Goal: Task Accomplishment & Management: Use online tool/utility

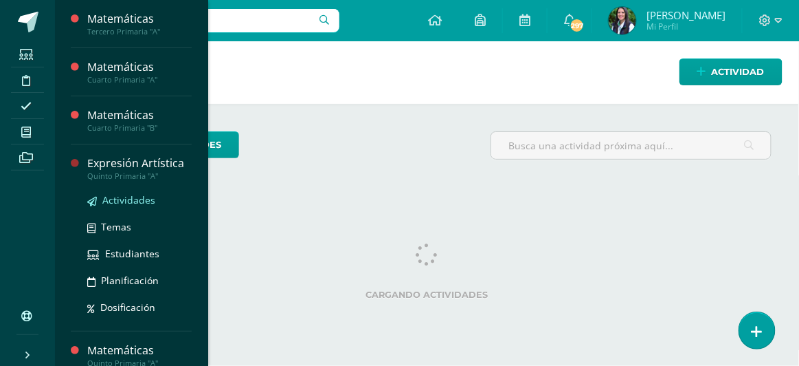
click at [121, 197] on span "Actividades" at bounding box center [128, 199] width 53 height 13
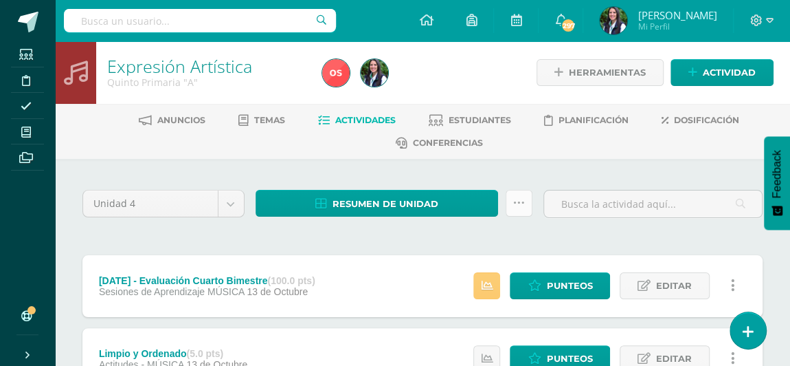
click at [515, 203] on icon at bounding box center [519, 203] width 12 height 12
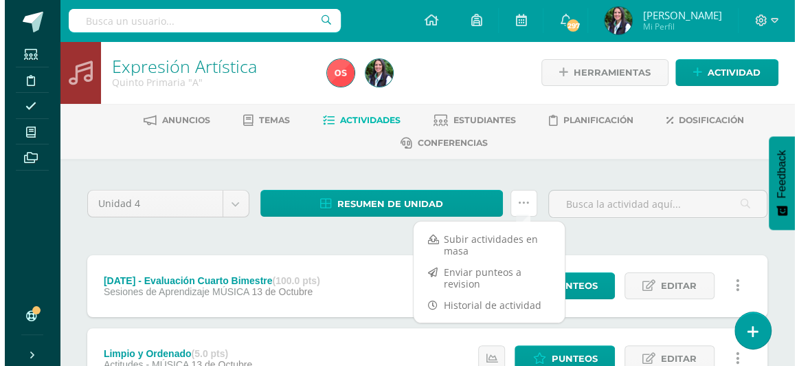
scroll to position [124, 0]
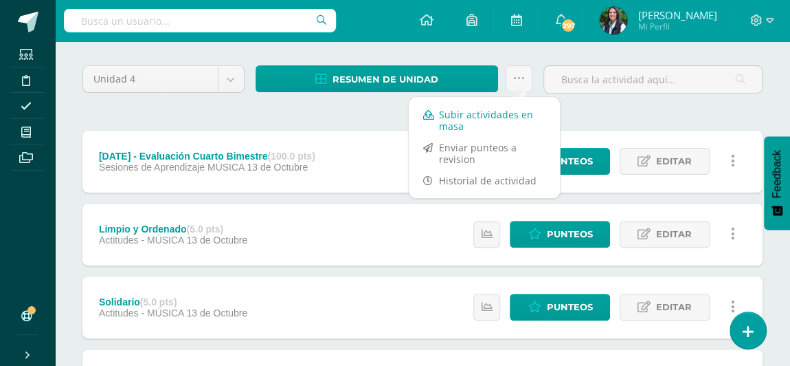
click at [478, 115] on link "Subir actividades en masa" at bounding box center [484, 120] width 151 height 33
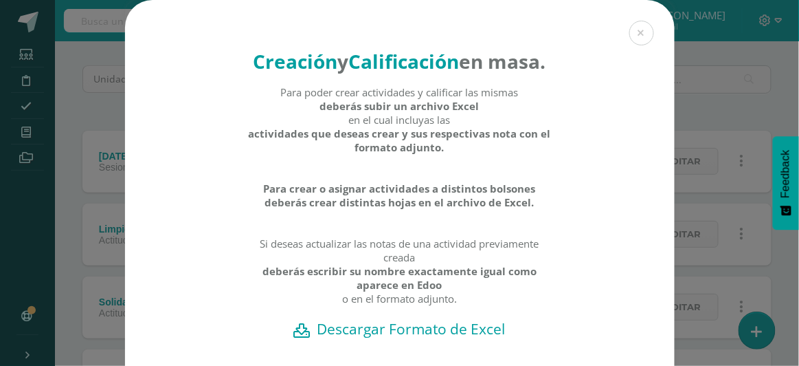
scroll to position [124, 0]
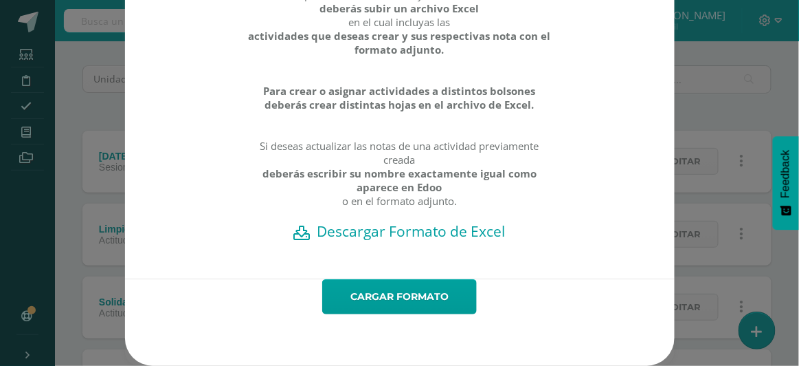
click at [377, 232] on h2 "Descargar Formato de Excel" at bounding box center [400, 230] width 502 height 19
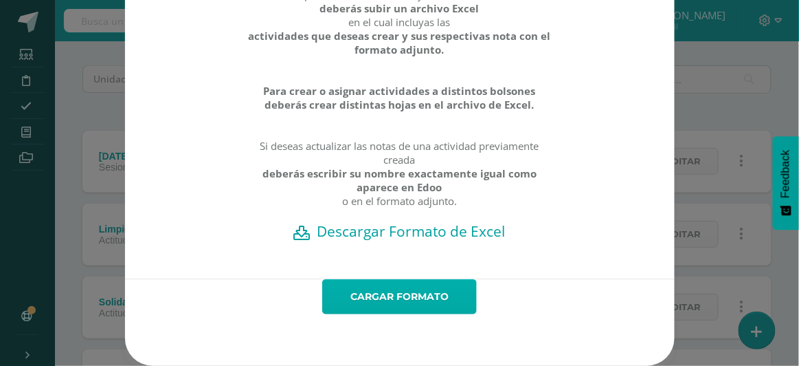
click at [392, 291] on link "Cargar formato" at bounding box center [399, 296] width 155 height 35
click at [405, 294] on link "Cargar formato" at bounding box center [399, 296] width 155 height 35
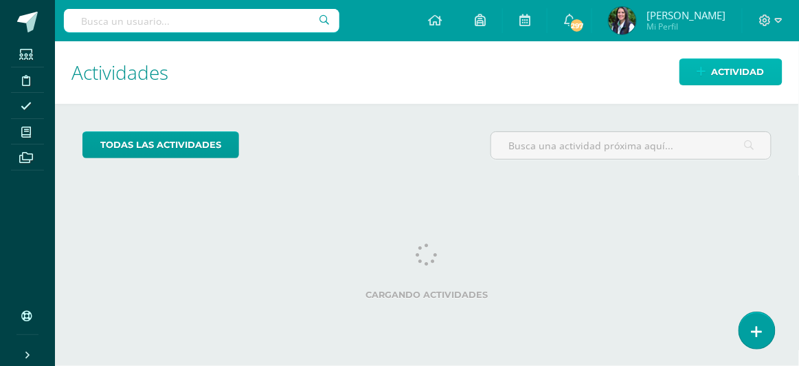
click at [706, 78] on link "Actividad" at bounding box center [731, 71] width 103 height 27
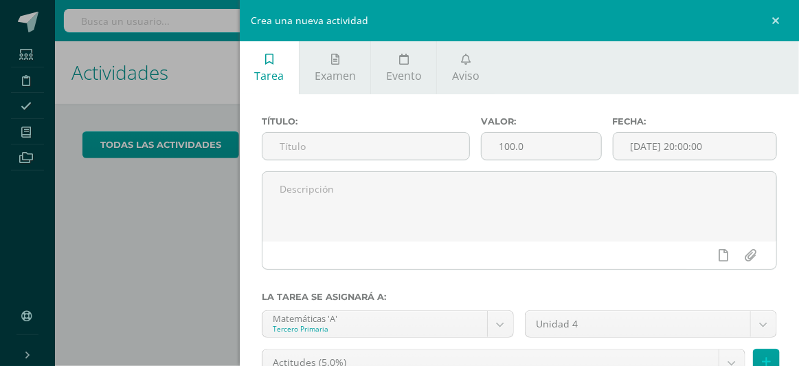
click at [141, 239] on div "Crea una nueva actividad Tarea Examen Evento Aviso Título: Valor: 100.0 Fecha: …" at bounding box center [399, 183] width 799 height 366
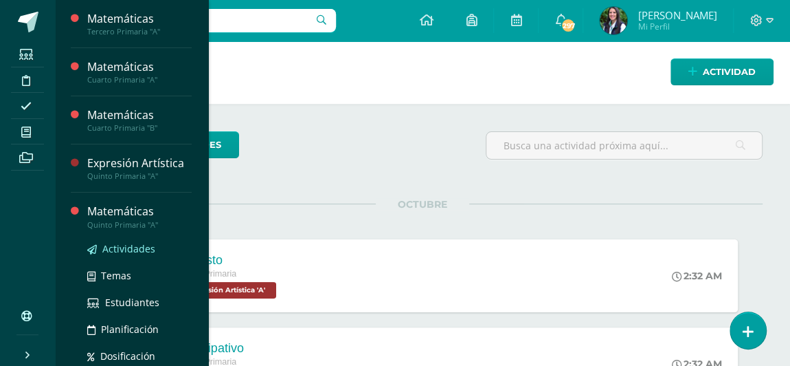
click at [117, 247] on span "Actividades" at bounding box center [128, 248] width 53 height 13
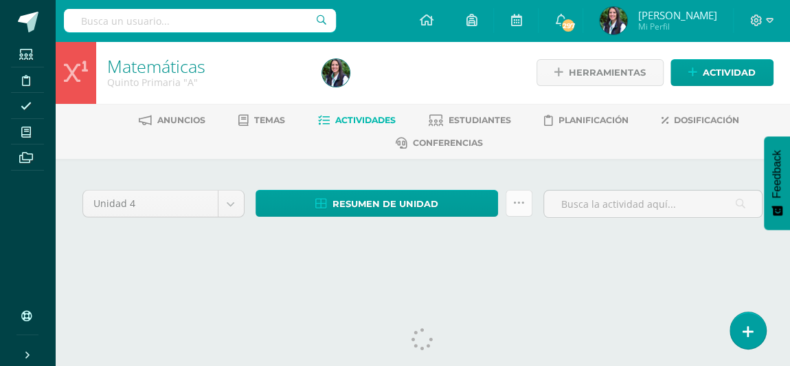
click at [523, 201] on icon at bounding box center [519, 203] width 12 height 12
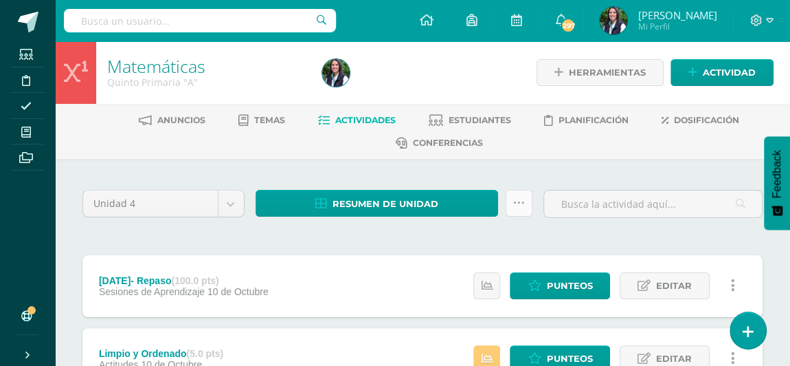
click at [523, 201] on icon at bounding box center [519, 203] width 12 height 12
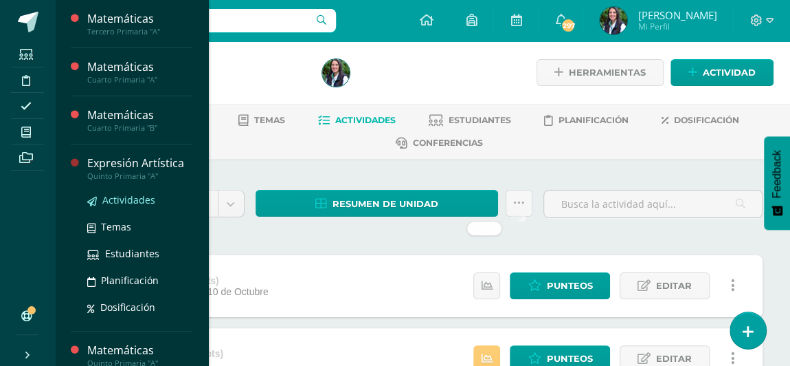
click at [131, 201] on span "Actividades" at bounding box center [128, 199] width 53 height 13
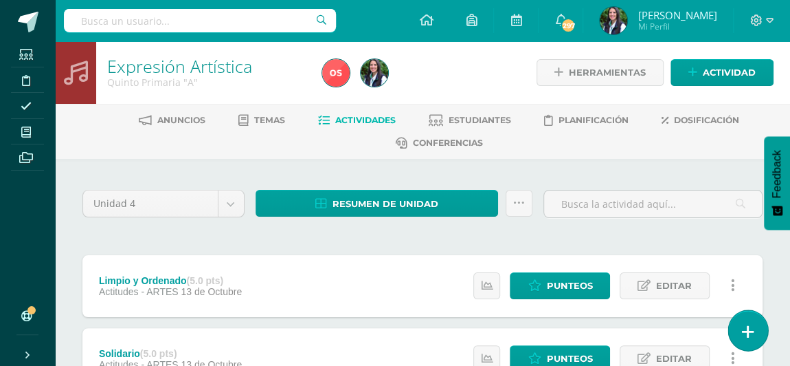
click at [741, 327] on link at bounding box center [747, 330] width 39 height 40
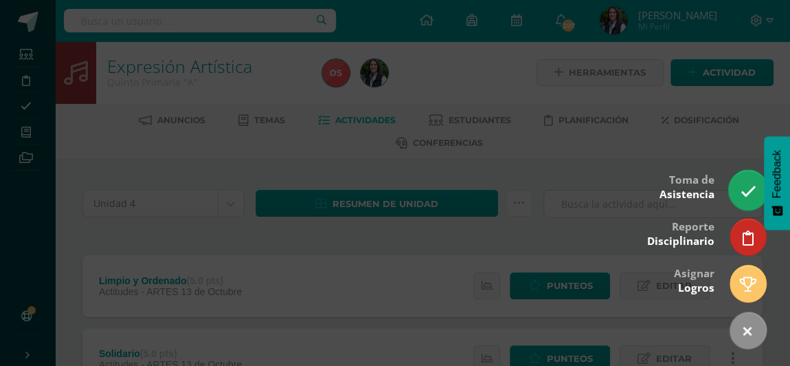
click at [743, 190] on icon at bounding box center [748, 191] width 16 height 16
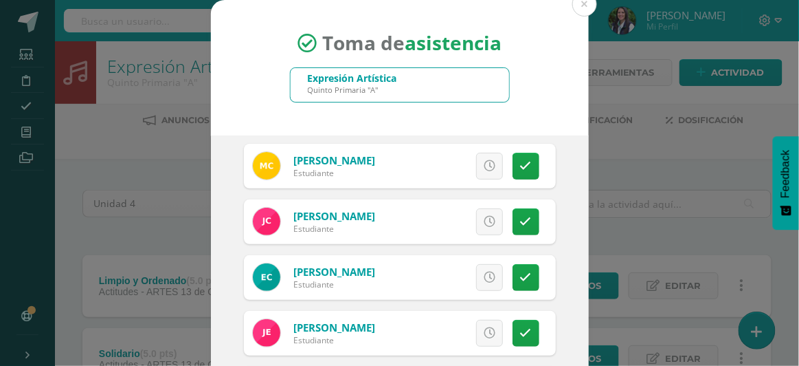
scroll to position [110, 0]
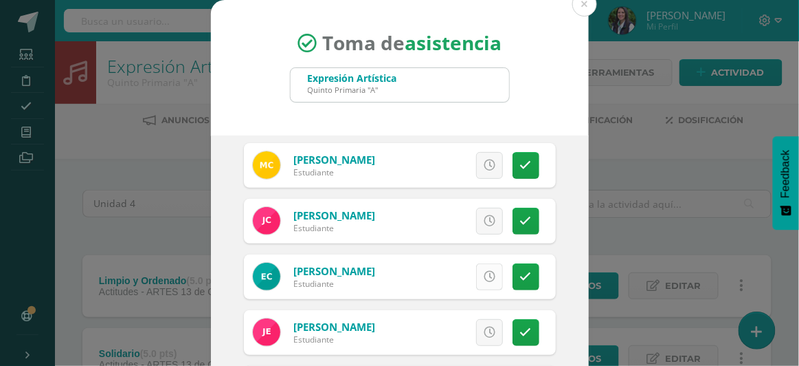
click at [484, 274] on icon at bounding box center [490, 277] width 12 height 12
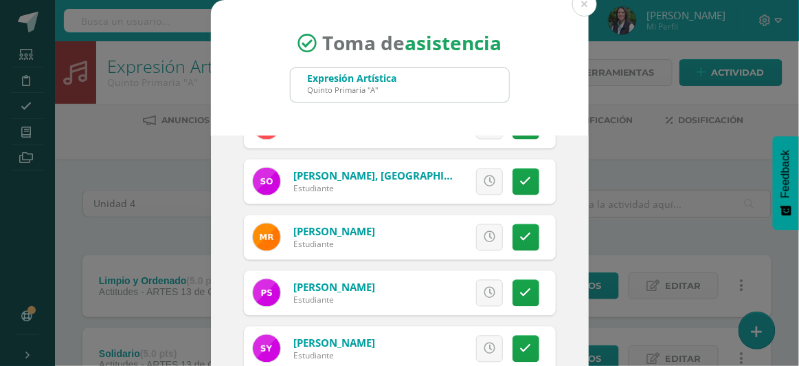
scroll to position [152, 0]
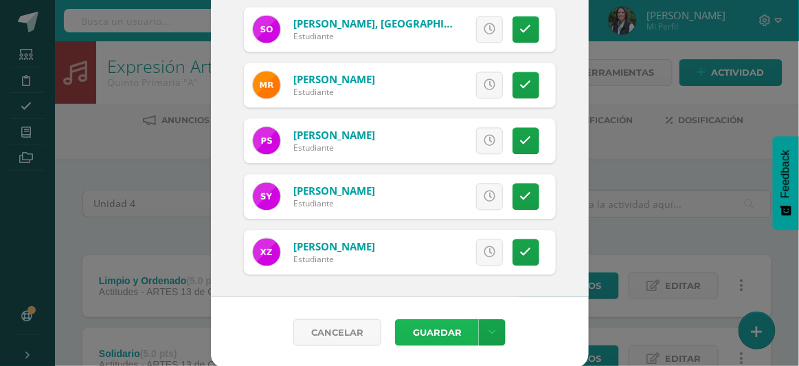
click at [418, 332] on button "Guardar" at bounding box center [437, 332] width 84 height 27
